Goal: Information Seeking & Learning: Compare options

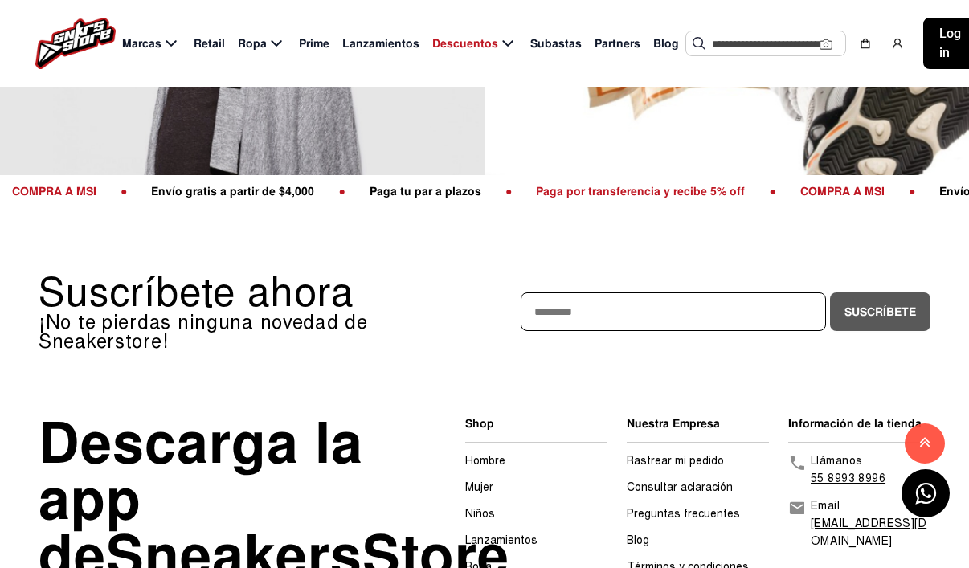
scroll to position [264, 0]
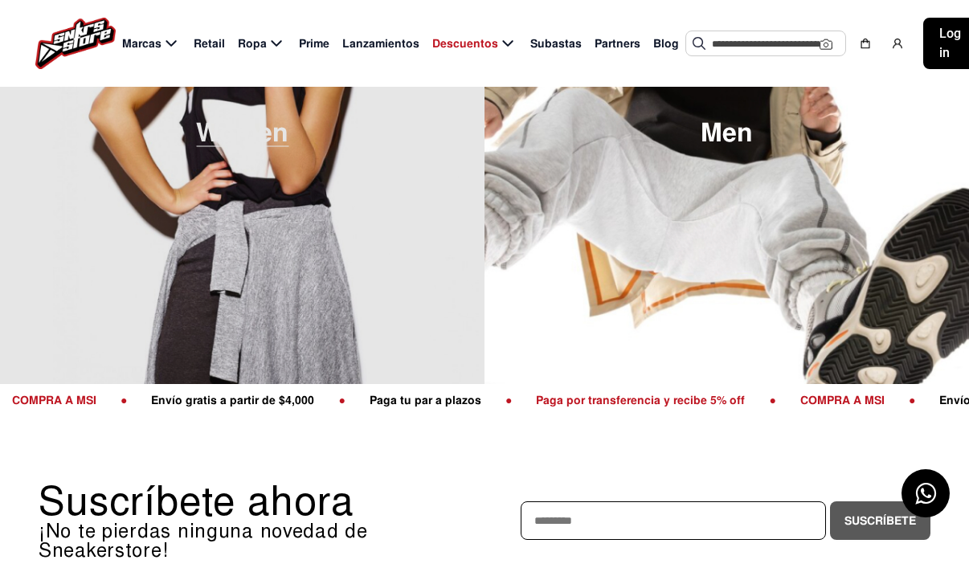
click at [315, 311] on img at bounding box center [242, 133] width 484 height 568
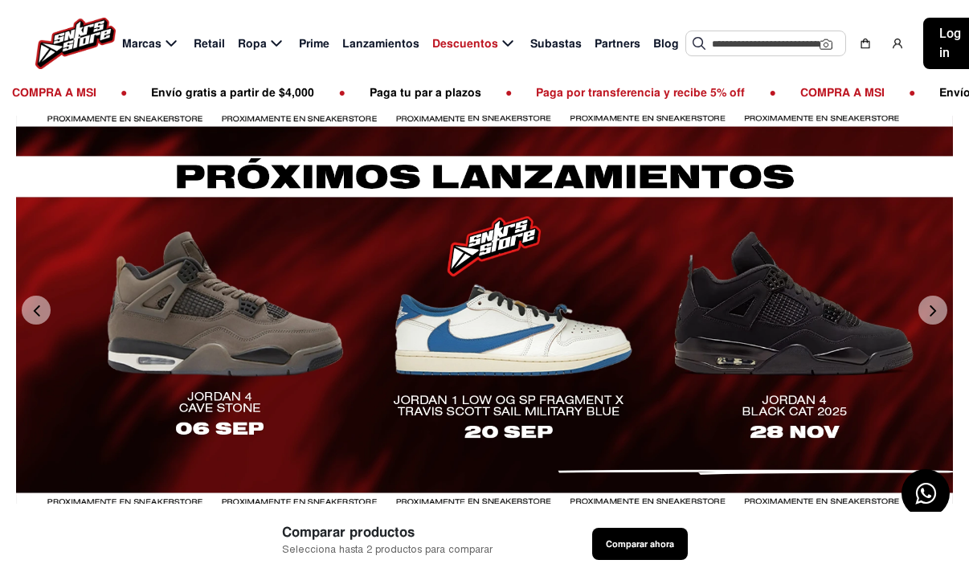
scroll to position [412, 20]
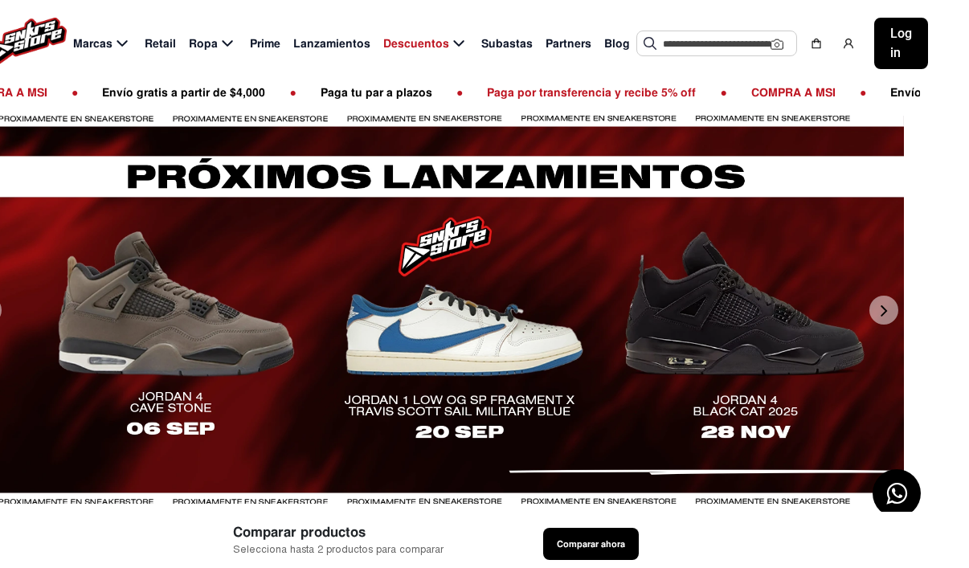
drag, startPoint x: 665, startPoint y: 304, endPoint x: 606, endPoint y: 304, distance: 59.5
click at [606, 304] on div at bounding box center [464, 309] width 937 height 387
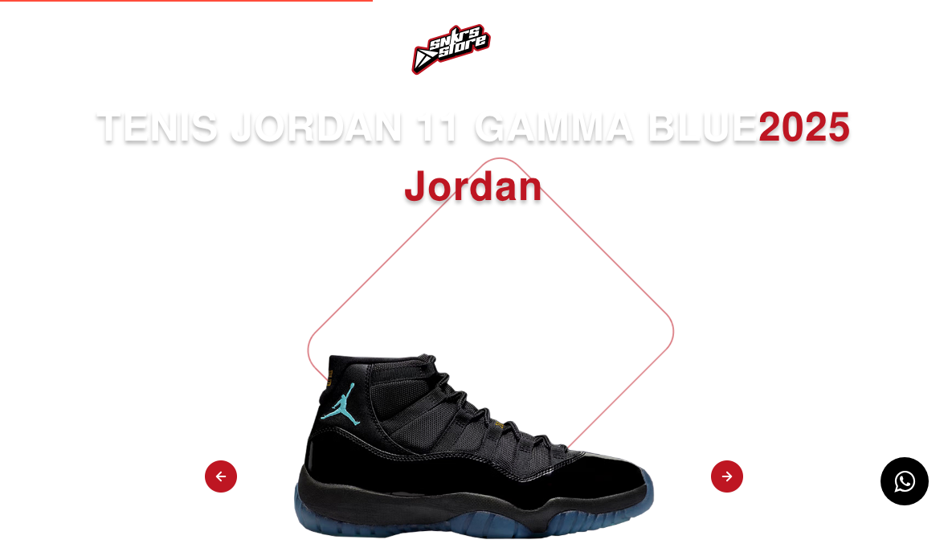
select select
click at [35, 59] on img at bounding box center [41, 49] width 19 height 19
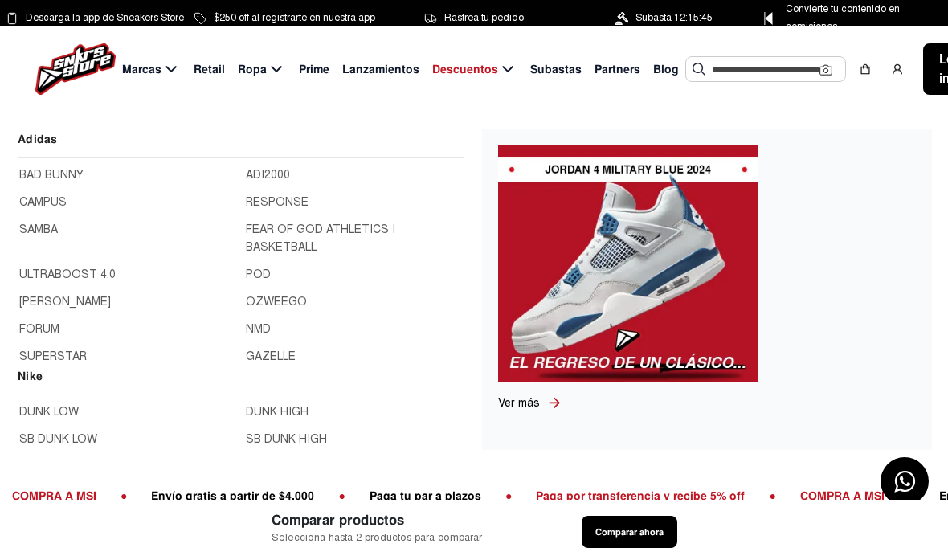
click at [264, 353] on link "GAZELLE" at bounding box center [354, 357] width 217 height 18
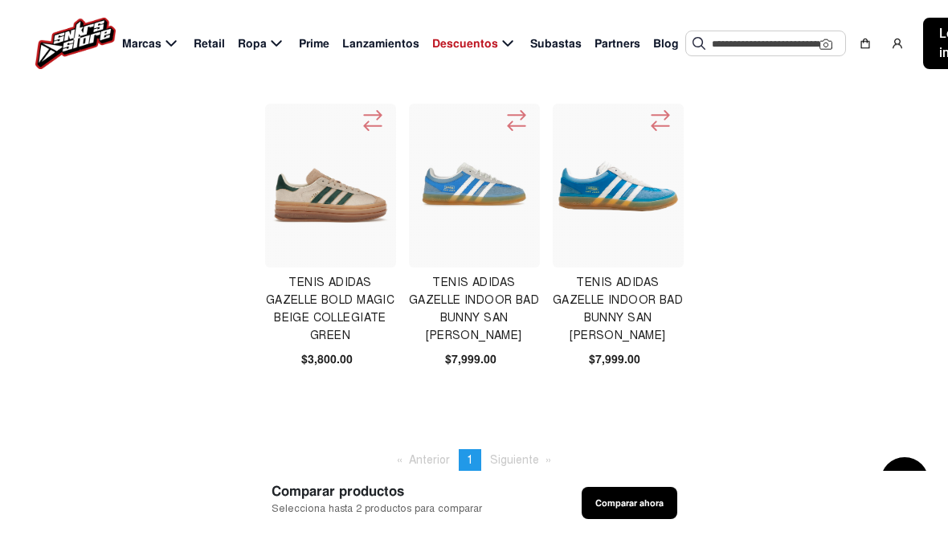
scroll to position [36, 0]
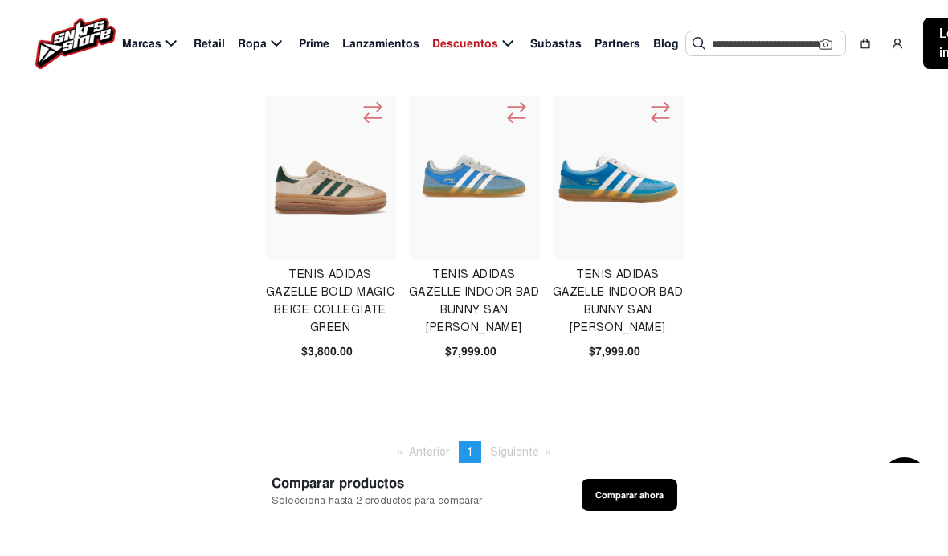
click at [517, 452] on span "Siguiente page" at bounding box center [514, 452] width 49 height 14
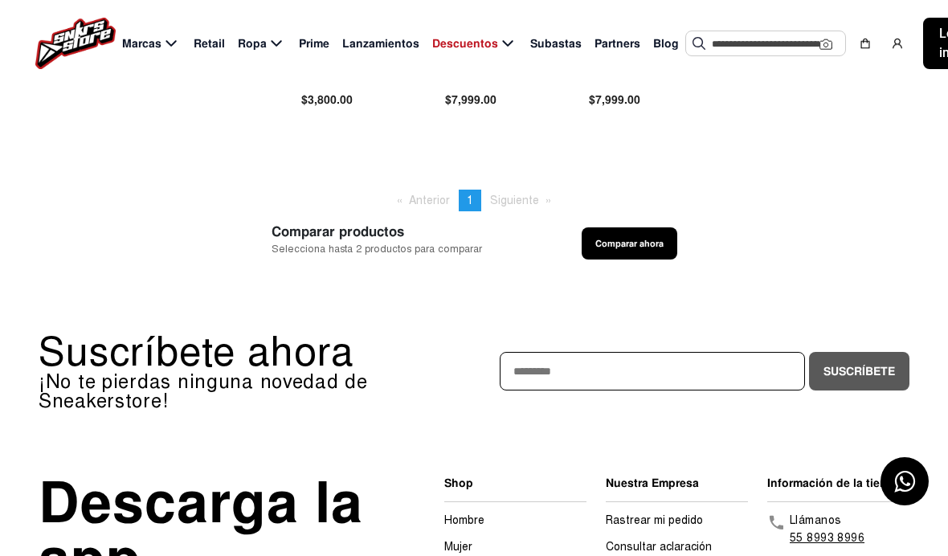
scroll to position [200, 0]
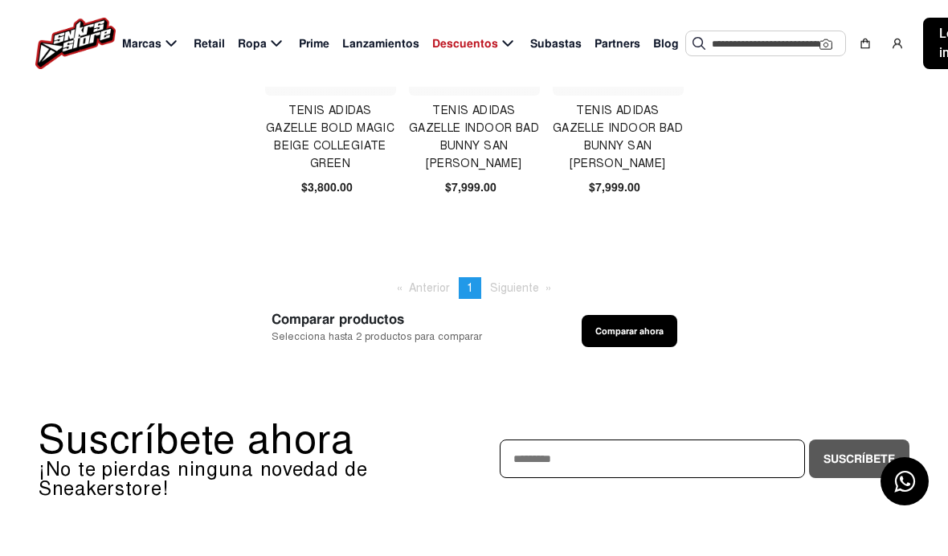
click at [509, 288] on span "Siguiente page" at bounding box center [514, 288] width 49 height 14
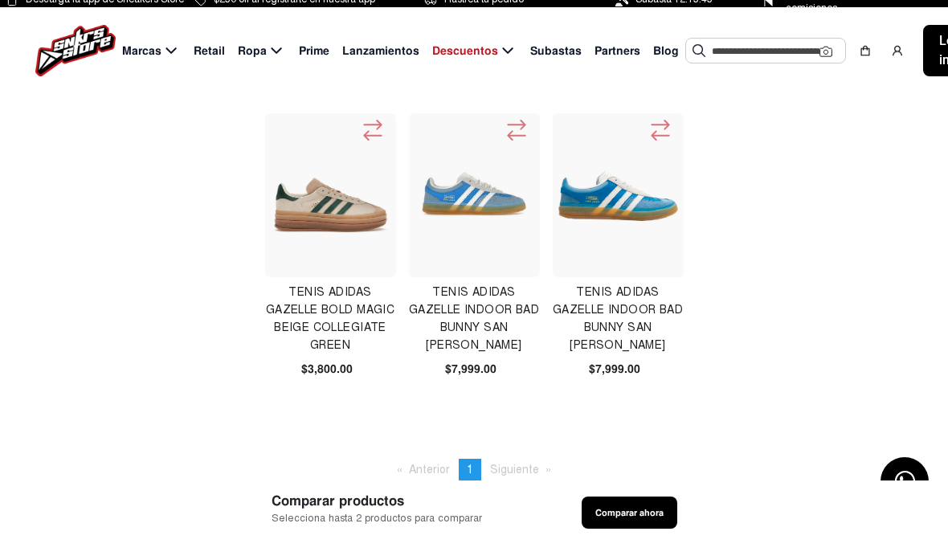
scroll to position [0, 0]
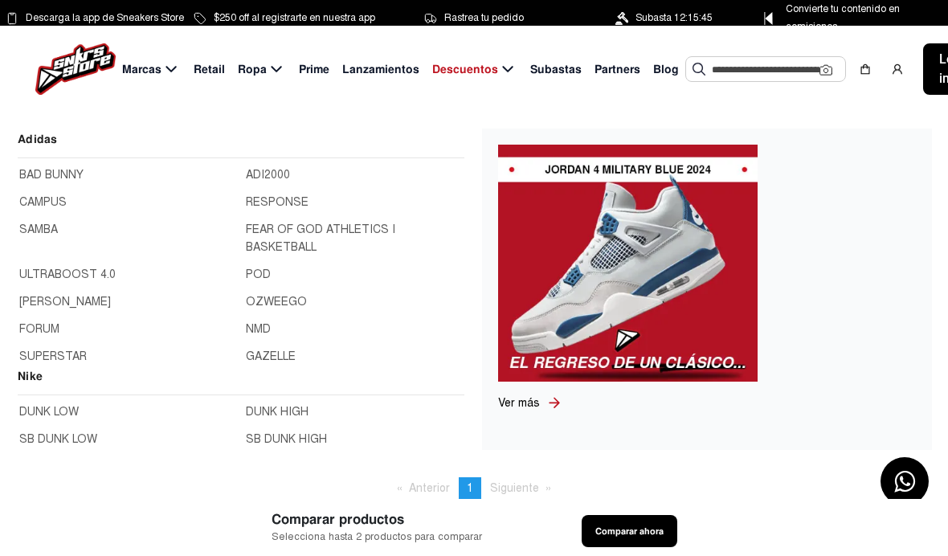
click at [259, 358] on link "GAZELLE" at bounding box center [354, 357] width 217 height 18
click at [35, 235] on link "SAMBA" at bounding box center [127, 238] width 217 height 35
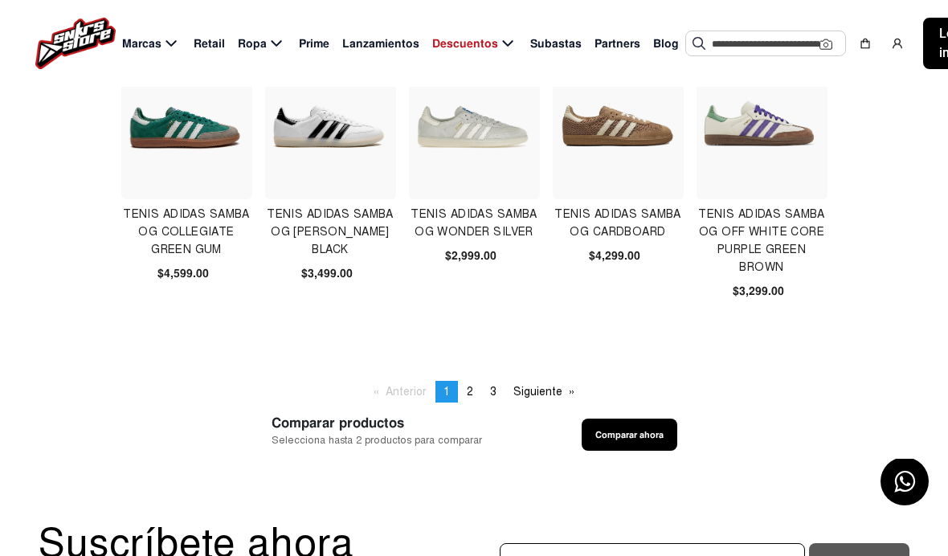
scroll to position [1011, 0]
